Goal: Task Accomplishment & Management: Manage account settings

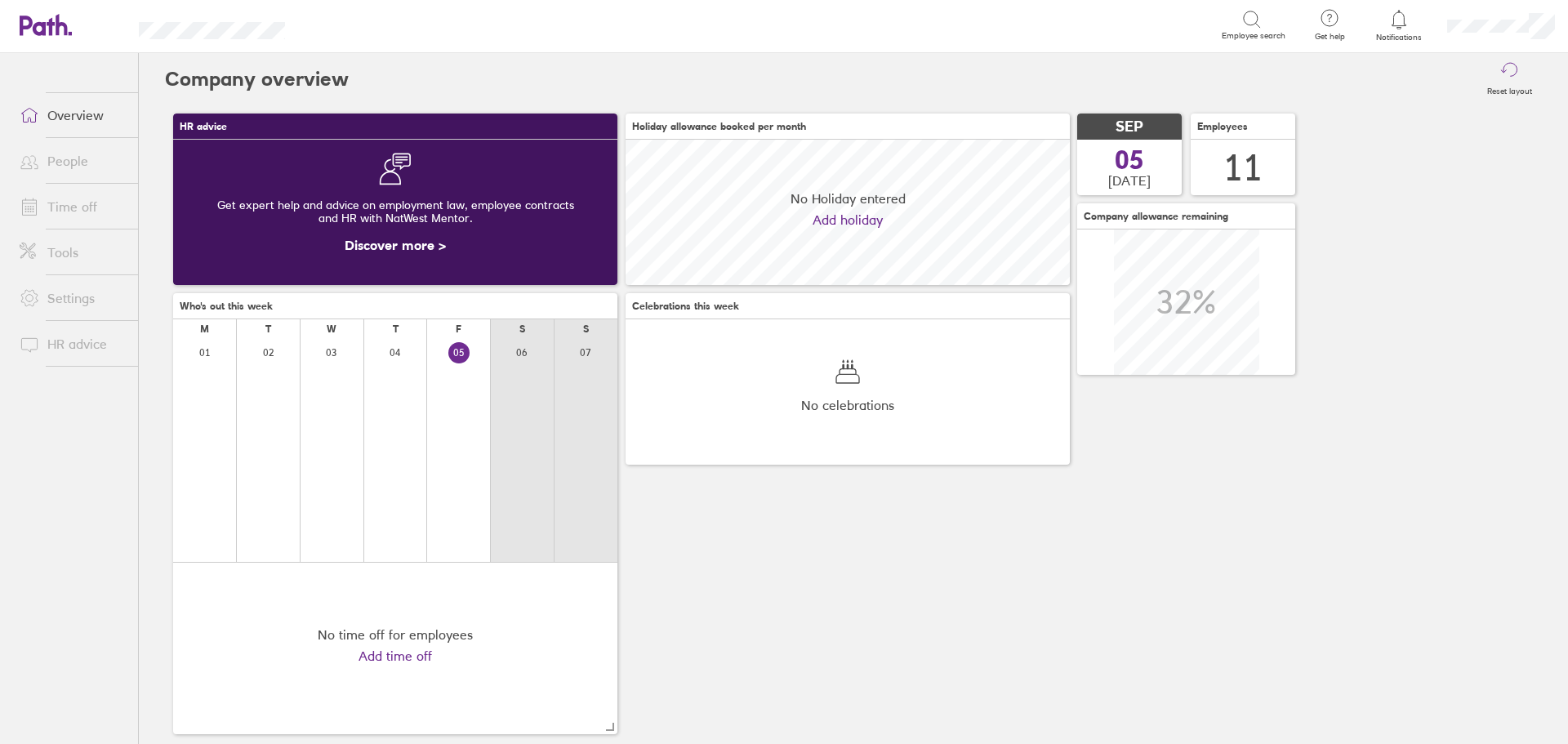
scroll to position [146, 444]
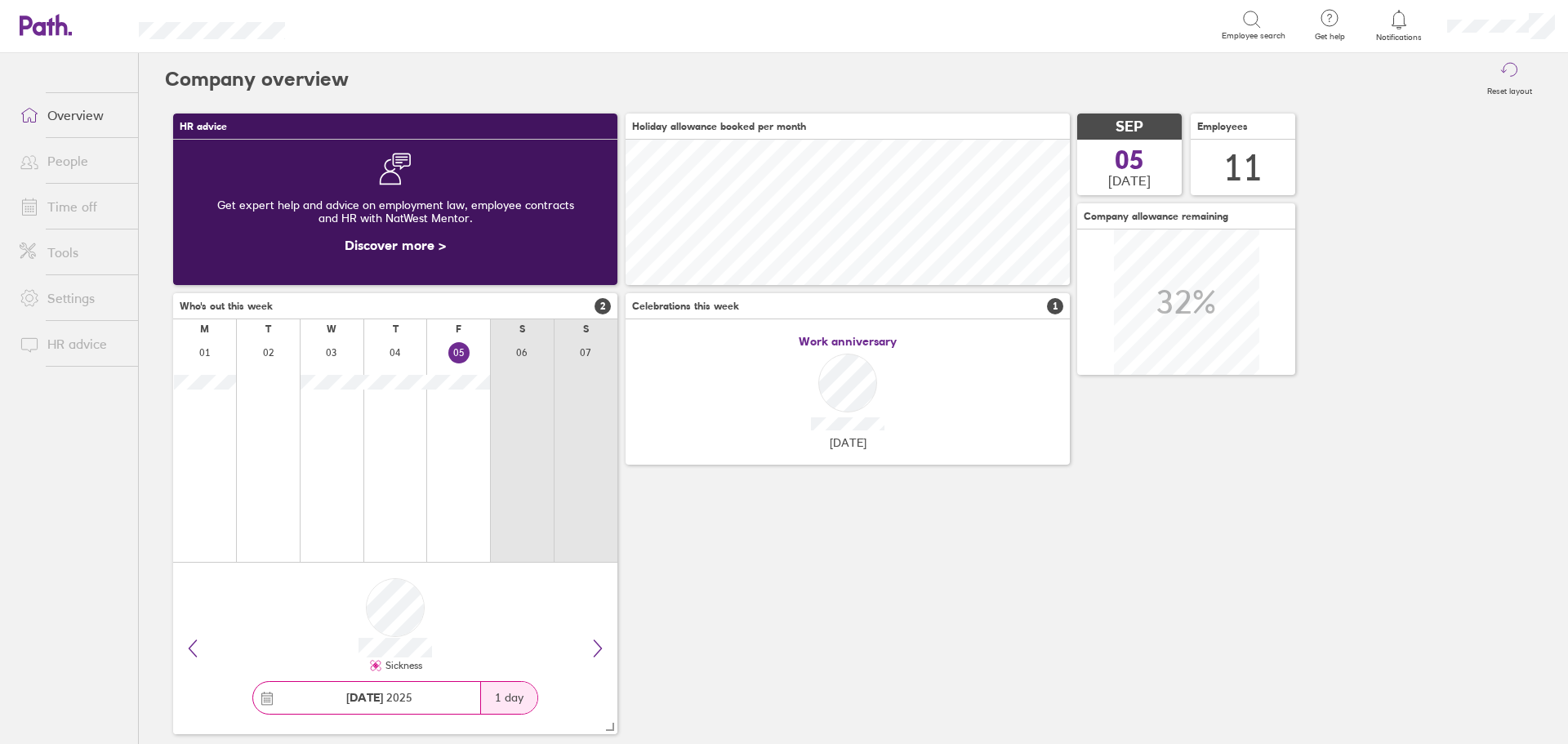
click at [78, 206] on link "Time off" at bounding box center [73, 206] width 132 height 33
